Goal: Task Accomplishment & Management: Manage account settings

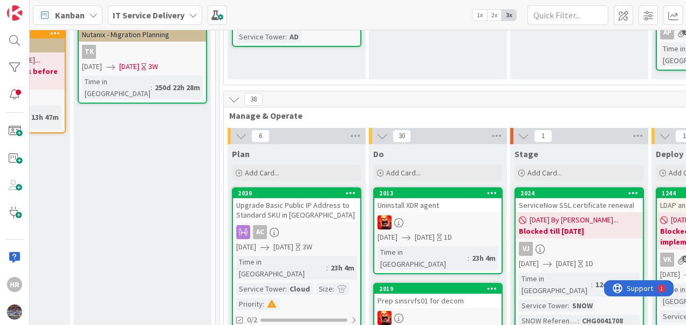
scroll to position [296, 414]
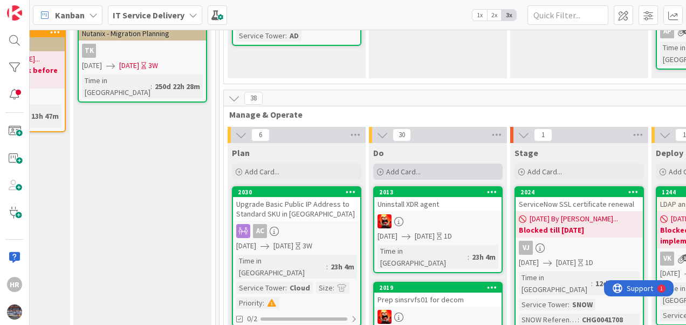
click at [381, 169] on icon at bounding box center [380, 172] width 6 height 6
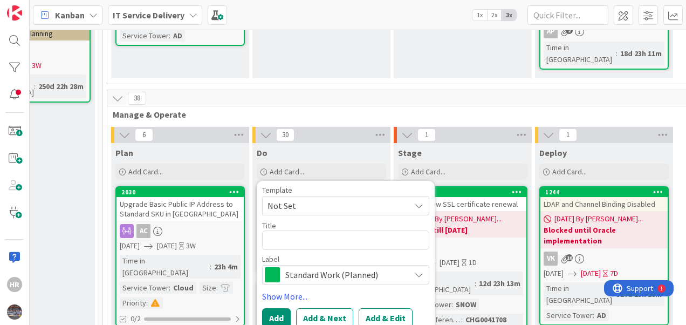
scroll to position [296, 531]
type textarea "x"
type textarea "S"
type textarea "x"
type textarea "SA"
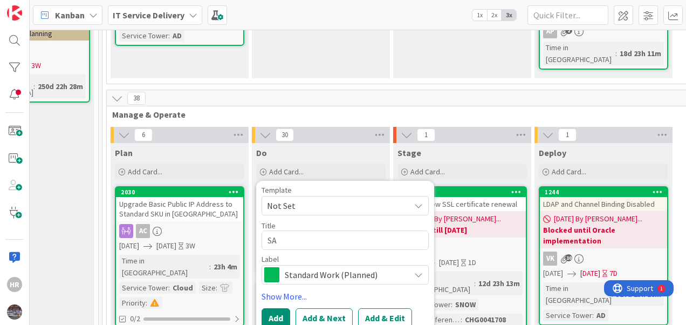
type textarea "x"
type textarea "SAP"
type textarea "x"
type textarea "SAP"
type textarea "x"
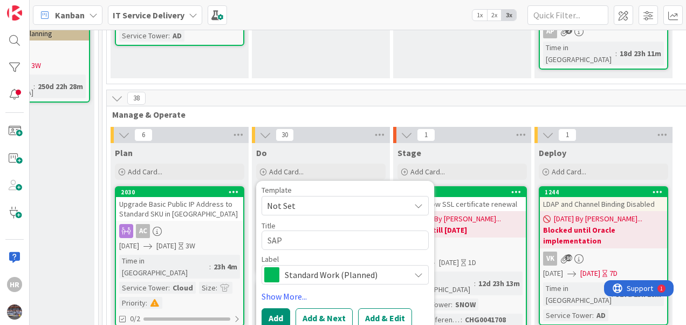
type textarea "SAP Q"
type textarea "x"
type textarea "SAP QA"
type textarea "x"
type textarea "SAP QA"
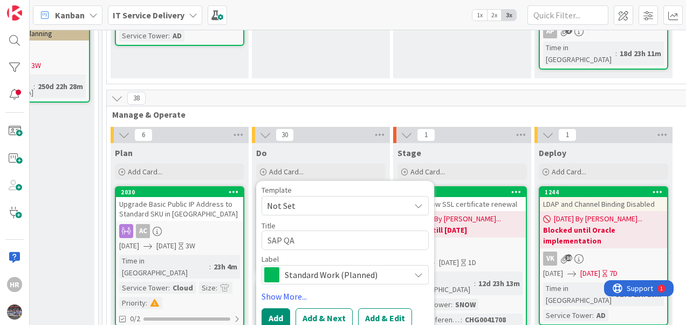
type textarea "x"
type textarea "SAP QA s"
type textarea "x"
type textarea "SAP QA se"
type textarea "x"
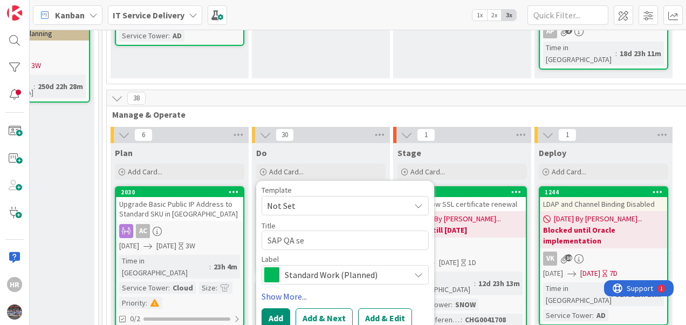
type textarea "SAP QA ser"
type textarea "x"
type textarea "SAP QA serve"
type textarea "x"
type textarea "SAP QA server"
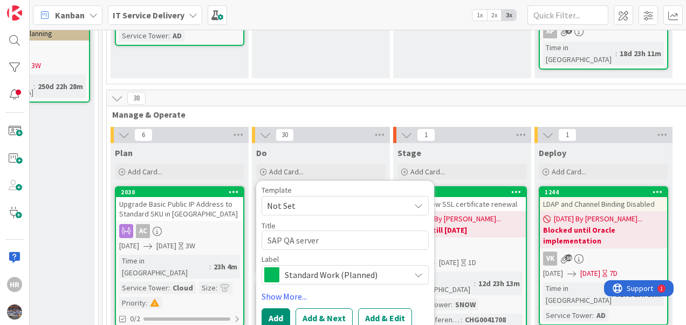
type textarea "x"
type textarea "SAP QA servers"
type textarea "x"
type textarea "SAP QA servers"
type textarea "x"
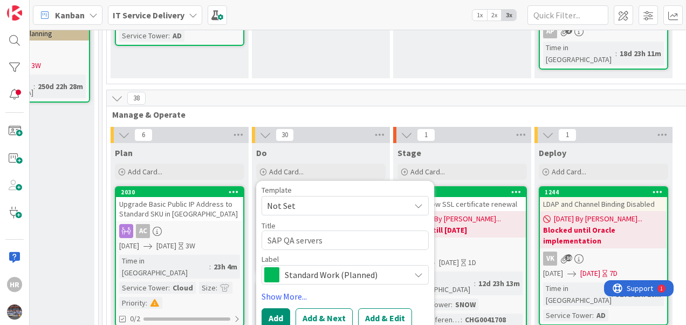
type textarea "SAP QA servers p"
type textarea "x"
type textarea "SAP QA servers pa"
type textarea "x"
type textarea "SAP QA servers p"
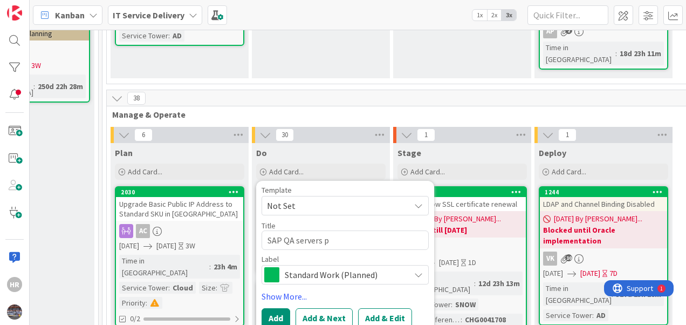
type textarea "x"
type textarea "SAP QA servers"
type textarea "x"
type textarea "SAP QA servers"
type textarea "x"
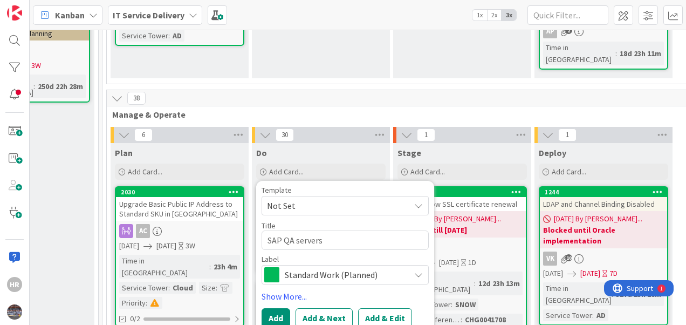
type textarea "SAP QA server"
type textarea "x"
type textarea "SAP QA serve"
type textarea "x"
type textarea "SAP QA serv"
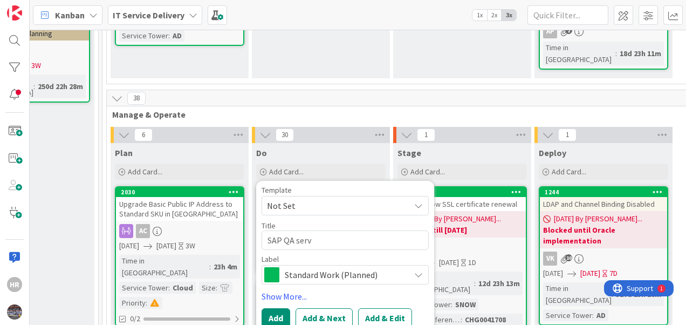
type textarea "x"
type textarea "SAP QA ser"
type textarea "x"
type textarea "SAP QA se"
type textarea "x"
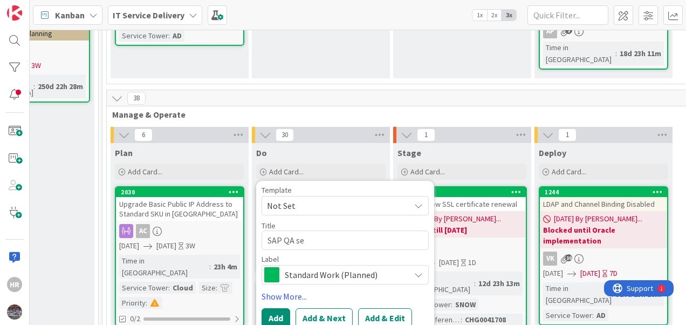
type textarea "SAP QA s"
type textarea "x"
type textarea "SAP QA"
type textarea "x"
type textarea "SAP QA"
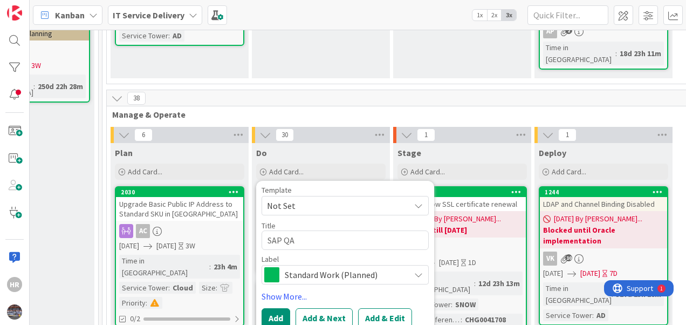
type textarea "x"
type textarea "SAP Q"
type textarea "x"
type textarea "SAP"
type textarea "x"
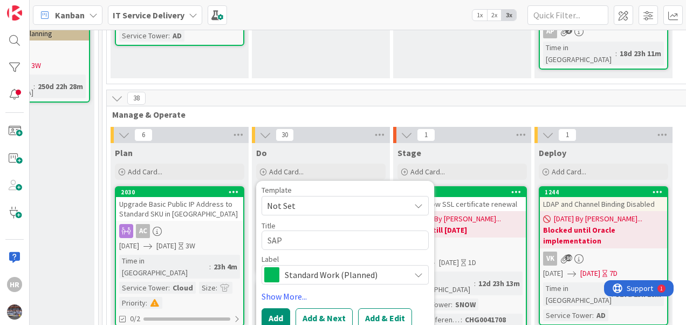
type textarea "SAP"
type textarea "x"
type textarea "SA"
type textarea "x"
type textarea "S"
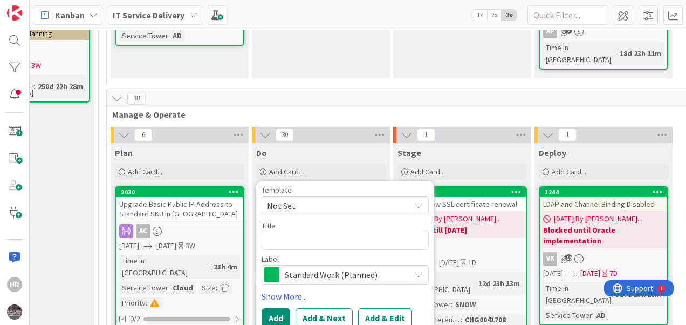
type textarea "x"
type textarea "Pa"
type textarea "x"
type textarea "Pat"
type textarea "x"
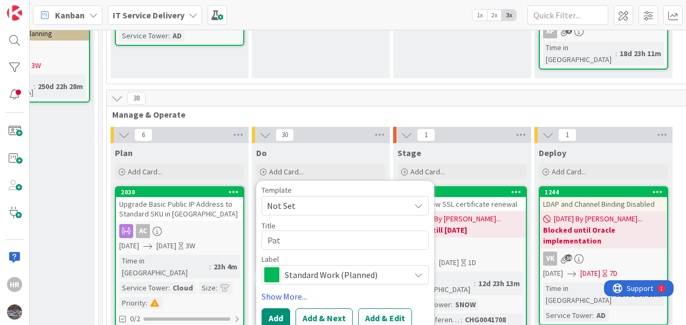
type textarea "Patc"
type textarea "x"
type textarea "Patch"
type textarea "x"
type textarea "Patch u"
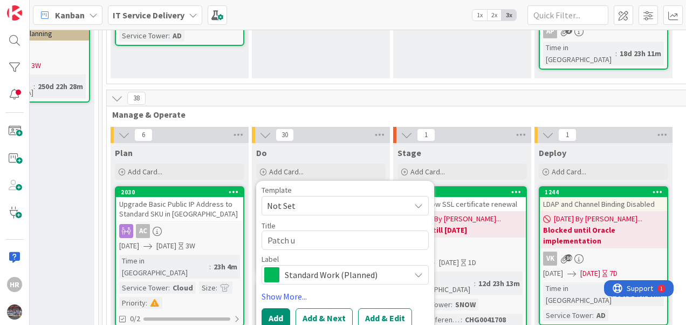
type textarea "x"
type textarea "Patch up"
type textarea "x"
type textarea "Patch upd"
type textarea "x"
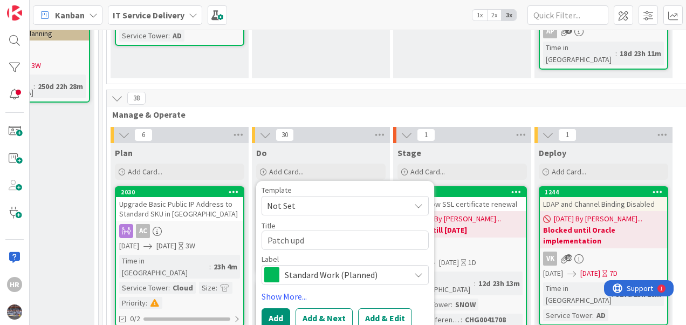
type textarea "Patch upda"
type textarea "x"
type textarea "Patch updat"
type textarea "x"
type textarea "Patch update"
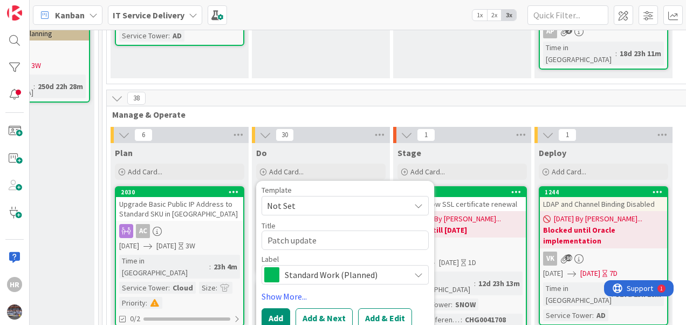
type textarea "x"
type textarea "Patch update"
type textarea "x"
type textarea "Patch update o"
type textarea "x"
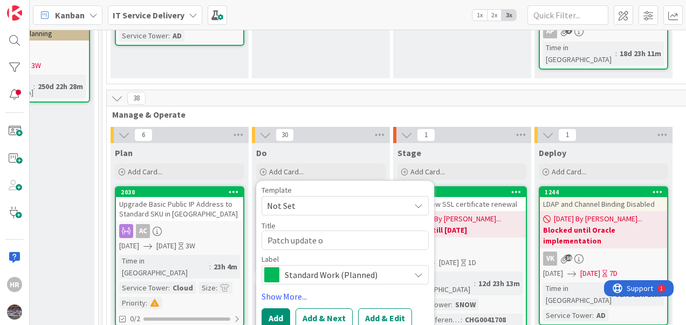
type textarea "Patch update on"
type textarea "x"
type textarea "Patch update on"
type textarea "x"
type textarea "Patch update on S"
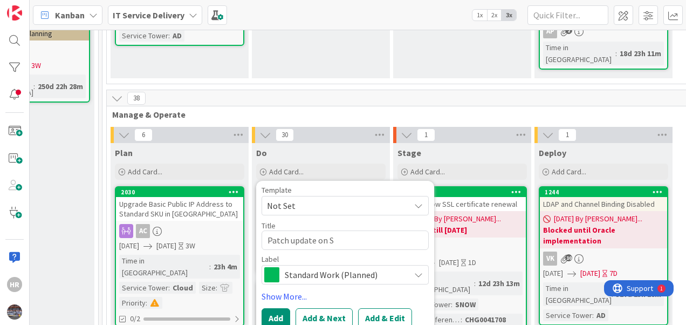
type textarea "x"
type textarea "Patch update on SA"
type textarea "x"
type textarea "Patch update on SAP"
type textarea "x"
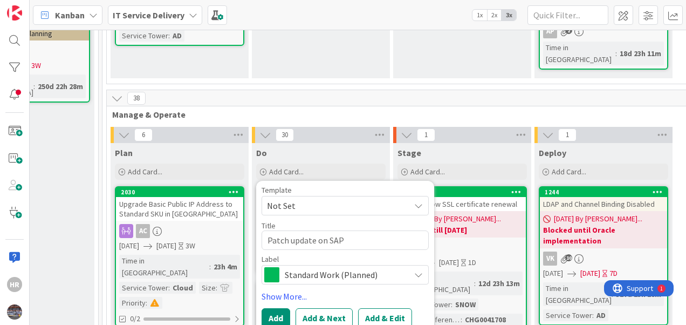
type textarea "Patch update on SAP"
type textarea "x"
type textarea "Patch update on SAP Q"
type textarea "x"
type textarea "Patch update on SAP QA"
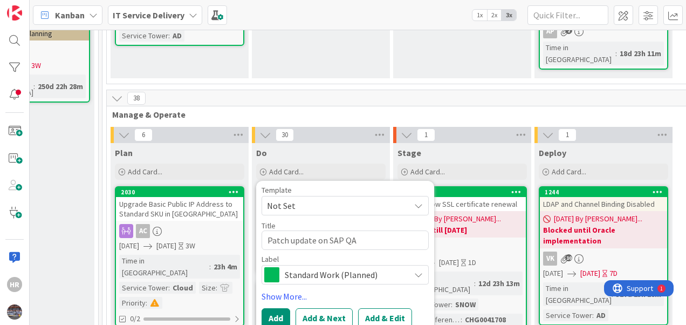
type textarea "x"
type textarea "Patch update on SAP QA"
type textarea "x"
type textarea "Patch update on SAP QA s"
type textarea "x"
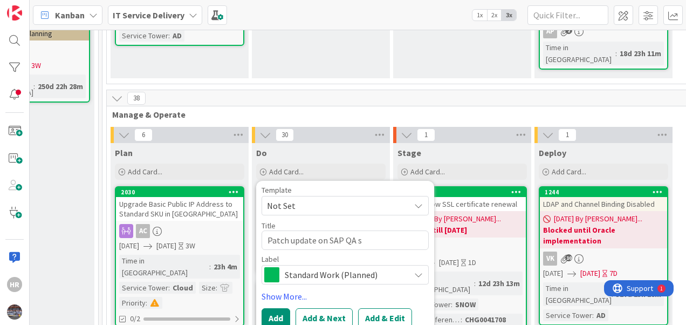
type textarea "Patch update on SAP QA se"
type textarea "x"
type textarea "Patch update on SAP QA ser"
type textarea "x"
type textarea "Patch update on SAP QA serv"
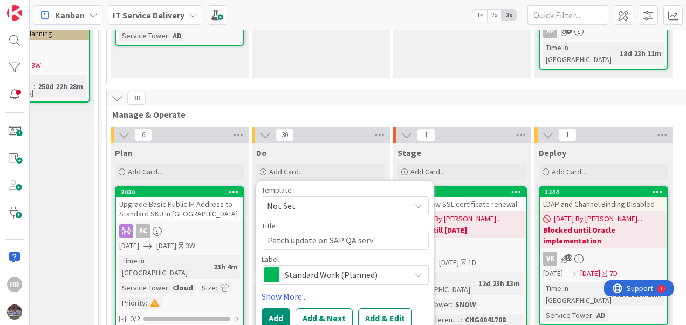
type textarea "x"
type textarea "Patch update on SAP QA serve"
type textarea "x"
type textarea "Patch update on SAP QA server"
type textarea "x"
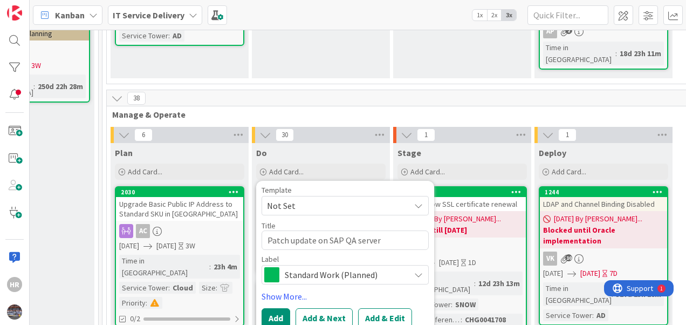
type textarea "Patch update on SAP QA servers"
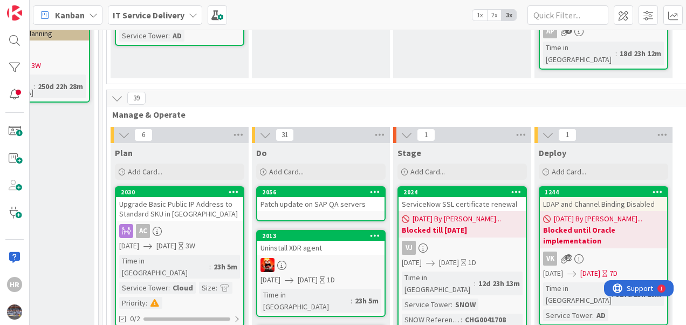
click at [319, 191] on link "2056 Patch update on SAP QA servers" at bounding box center [320, 203] width 129 height 35
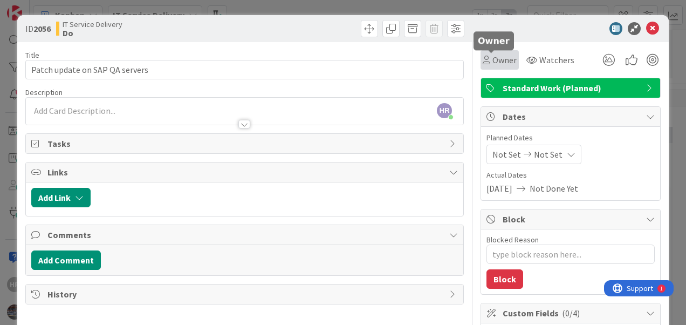
click at [492, 58] on span "Owner" at bounding box center [504, 59] width 24 height 13
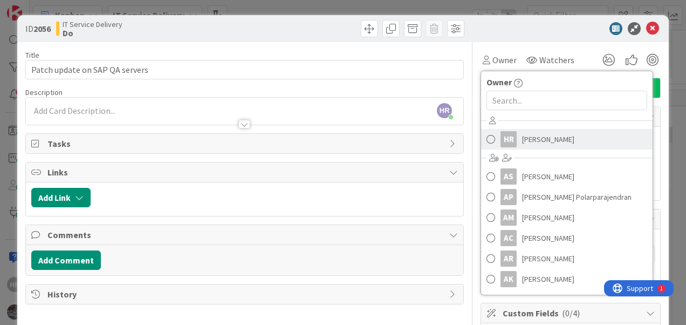
click at [511, 138] on link "HR [PERSON_NAME]" at bounding box center [566, 139] width 171 height 20
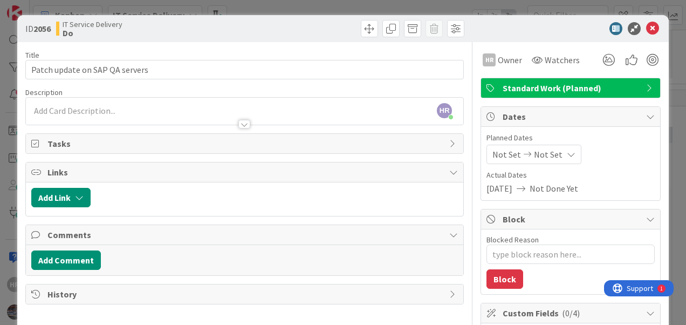
type textarea "x"
click at [534, 155] on span "Not Set" at bounding box center [548, 154] width 29 height 13
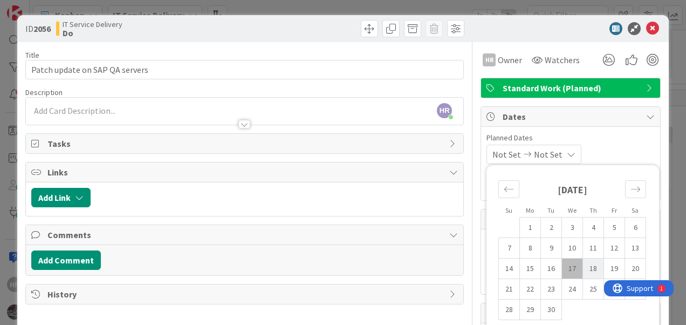
click at [586, 265] on td "18" at bounding box center [593, 268] width 21 height 20
type input "[DATE]"
type textarea "x"
click at [583, 265] on td "18" at bounding box center [593, 268] width 21 height 20
type input "[DATE]"
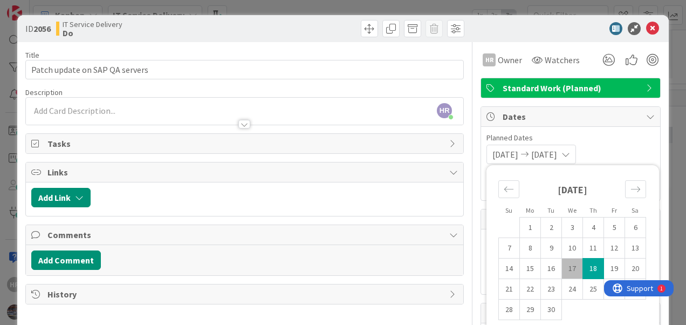
click at [619, 153] on div "[DATE] [DATE] Su Mo Tu We Th Fr Sa [DATE] 1 2 3 4 5 6 7 8 9 10 11 12 13 14 15 1…" at bounding box center [570, 154] width 168 height 19
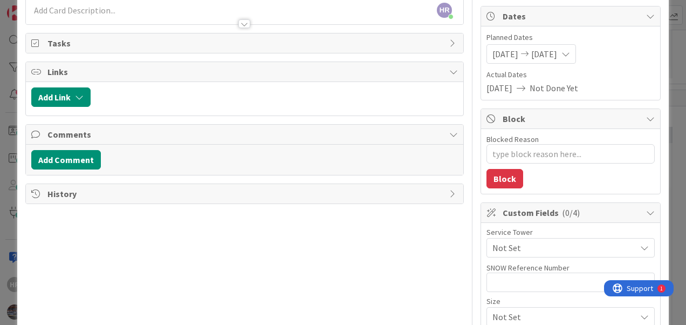
scroll to position [101, 0]
click at [546, 244] on span "Not Set" at bounding box center [563, 247] width 143 height 13
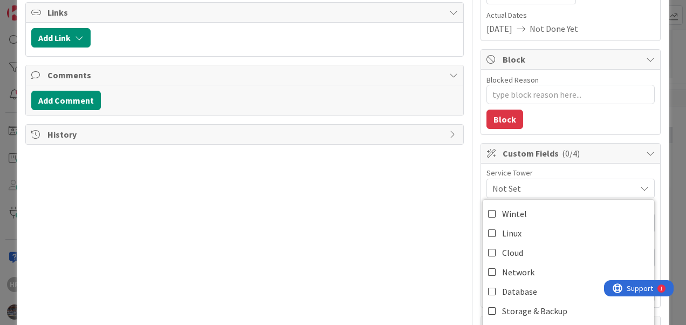
scroll to position [162, 0]
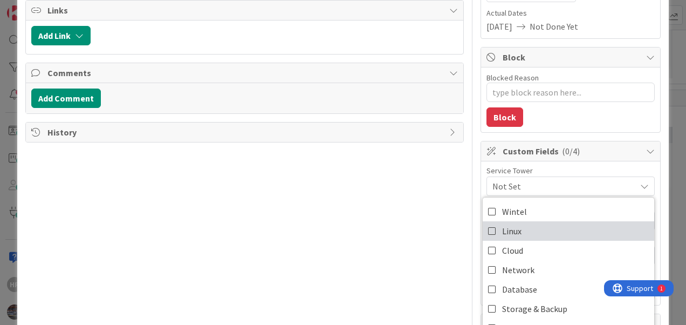
click at [508, 230] on span "Linux" at bounding box center [511, 231] width 19 height 16
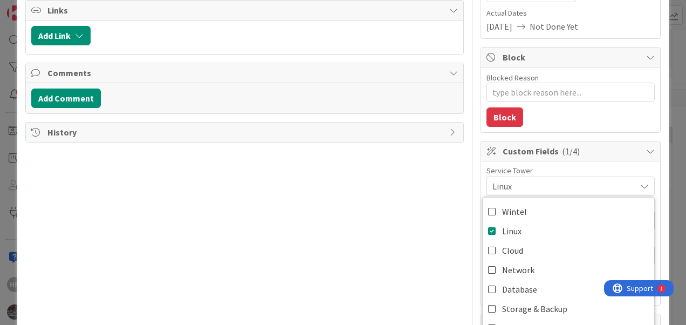
click at [426, 215] on div "Title 30 / 128 Patch update on SAP QA servers Description HR [PERSON_NAME] just…" at bounding box center [244, 154] width 438 height 548
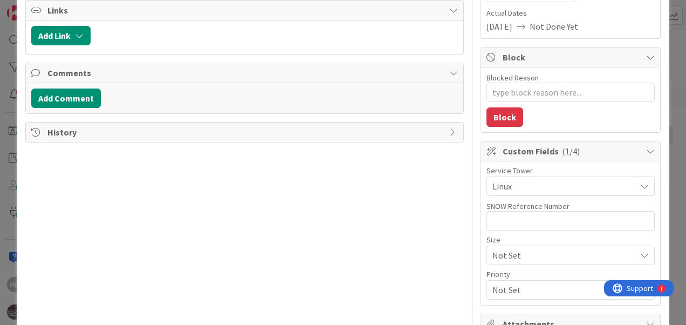
click at [504, 248] on span "Not Set" at bounding box center [561, 255] width 138 height 15
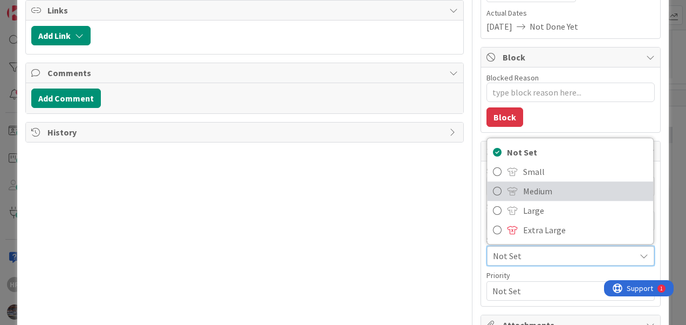
click at [493, 191] on icon at bounding box center [497, 191] width 9 height 16
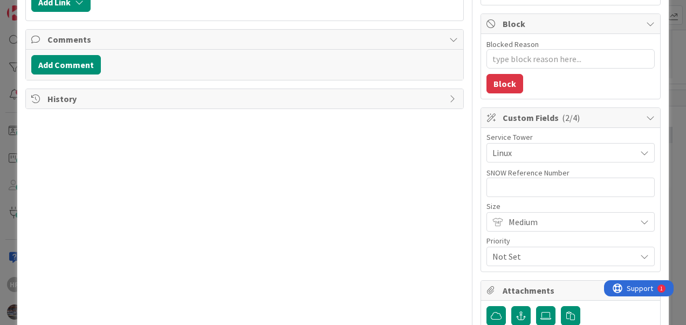
scroll to position [212, 0]
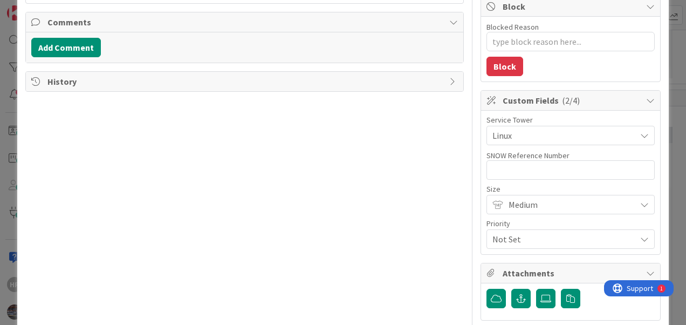
click at [512, 232] on span "Not Set" at bounding box center [561, 238] width 138 height 15
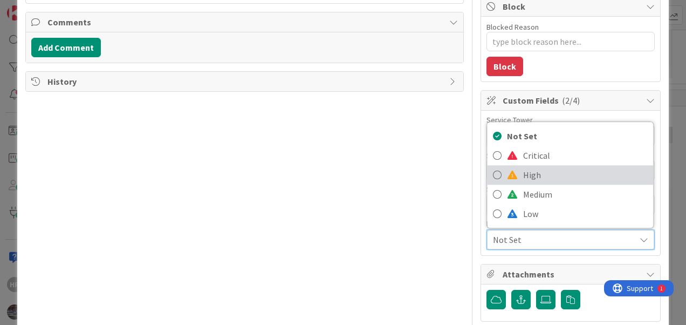
click at [493, 177] on icon at bounding box center [497, 175] width 9 height 16
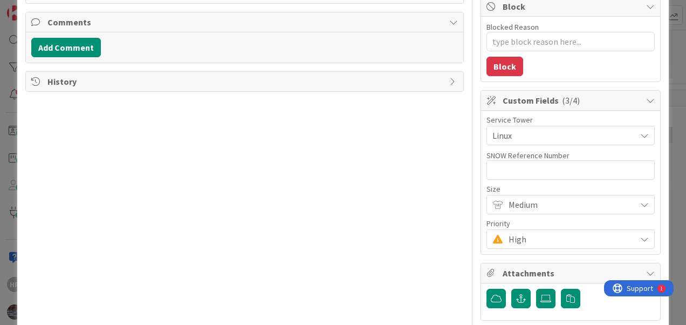
type textarea "x"
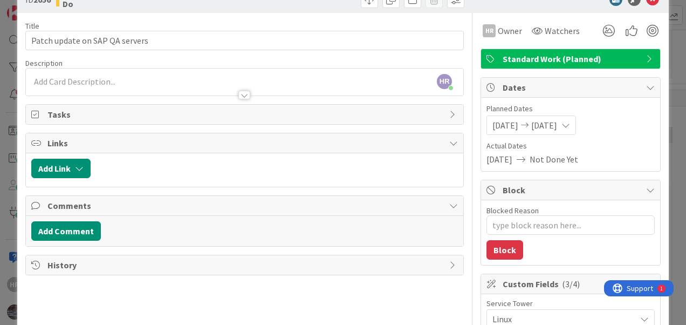
scroll to position [0, 0]
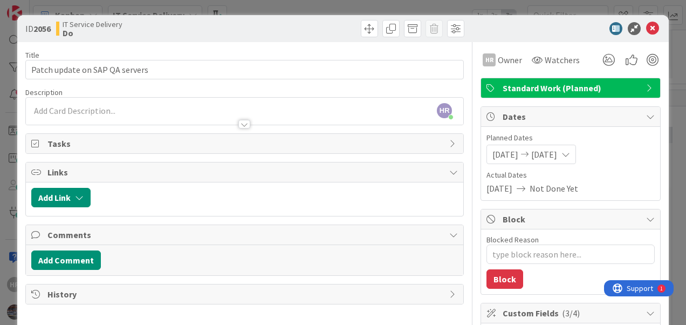
click at [224, 108] on div "HR [PERSON_NAME] just joined" at bounding box center [244, 111] width 437 height 27
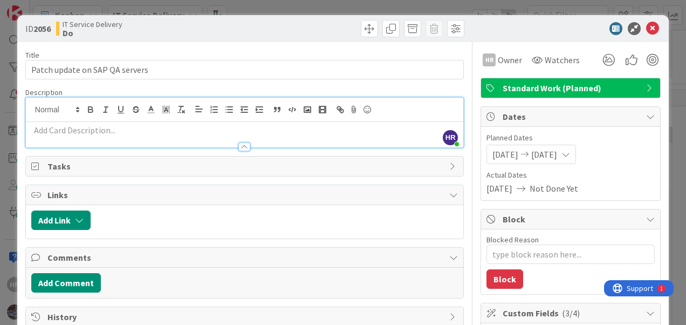
click at [187, 129] on p at bounding box center [244, 130] width 427 height 12
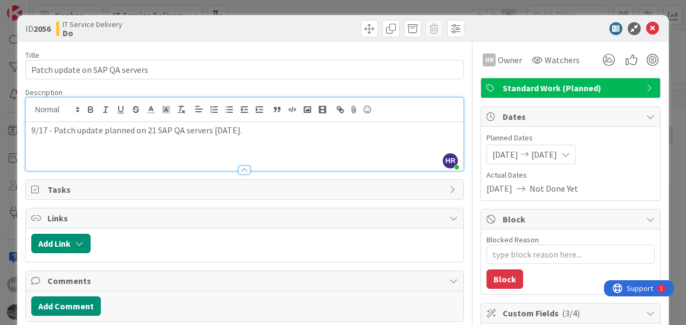
click at [142, 134] on p "9/17 - Patch update planned on 21 SAP QA servers [DATE]." at bounding box center [244, 130] width 427 height 12
click at [155, 128] on p "9/17 - Patch update planned for 21 SAP QA servers [DATE]." at bounding box center [244, 130] width 427 height 12
click at [269, 131] on p "9/17 - Patch update planned for 21-SAP QA servers [DATE]." at bounding box center [244, 130] width 427 height 12
drag, startPoint x: 256, startPoint y: 129, endPoint x: 212, endPoint y: 125, distance: 44.4
click at [212, 125] on p "9/17 - Patch update planned for 21-SAP QA servers [DATE]." at bounding box center [244, 130] width 427 height 12
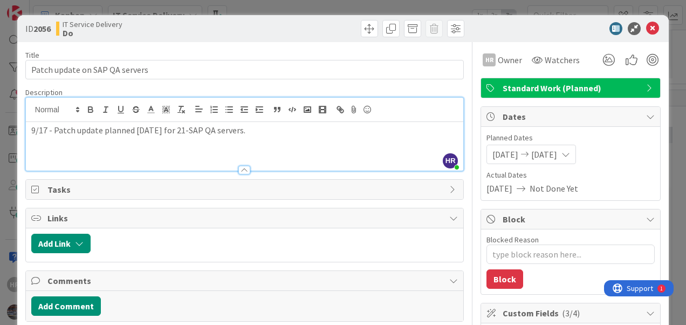
click at [53, 131] on p "9/17 - Patch update planned [DATE] for 21-SAP QA servers." at bounding box center [244, 130] width 427 height 12
click at [223, 151] on div "9/17 - OS patch update planned [DATE] for 21-SAP QA servers." at bounding box center [244, 146] width 437 height 49
click at [273, 131] on p "9/17 - OS patch update planned [DATE] for 21-SAP QA servers." at bounding box center [244, 130] width 427 height 12
click at [646, 29] on icon at bounding box center [652, 28] width 13 height 13
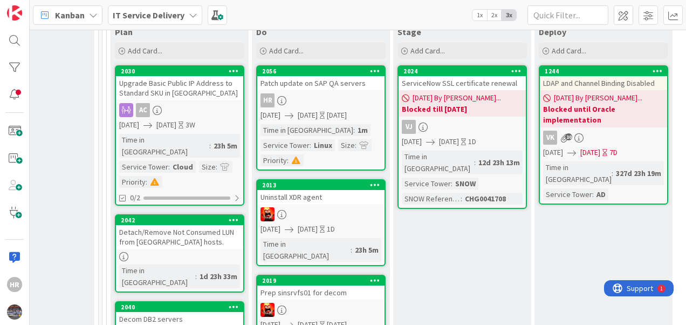
scroll to position [0, 531]
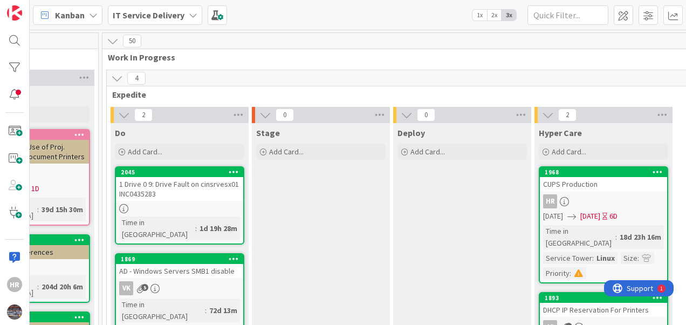
click at [614, 192] on link "1968 CUPS Production HR [DATE] [DATE] 6D Time in [GEOGRAPHIC_DATA] : 18d 23h 16…" at bounding box center [603, 224] width 129 height 117
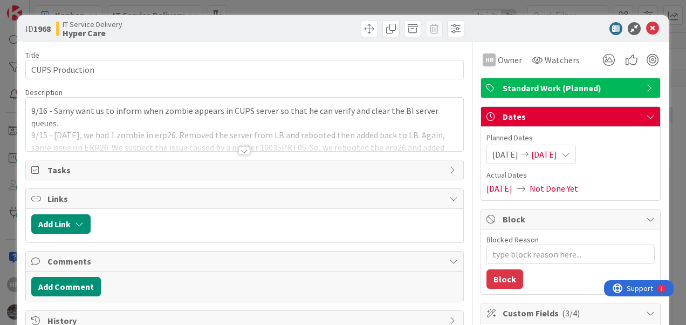
type textarea "x"
click at [646, 28] on icon at bounding box center [652, 28] width 13 height 13
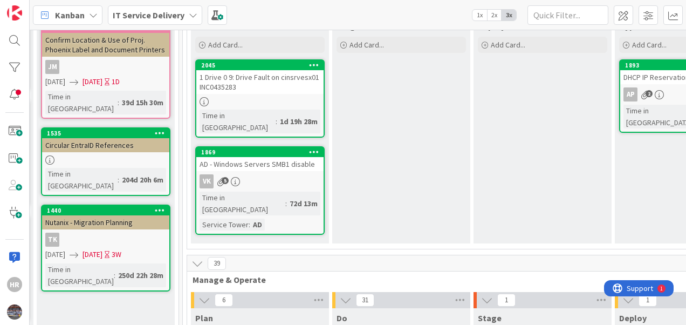
scroll to position [0, 451]
